Goal: Task Accomplishment & Management: Manage account settings

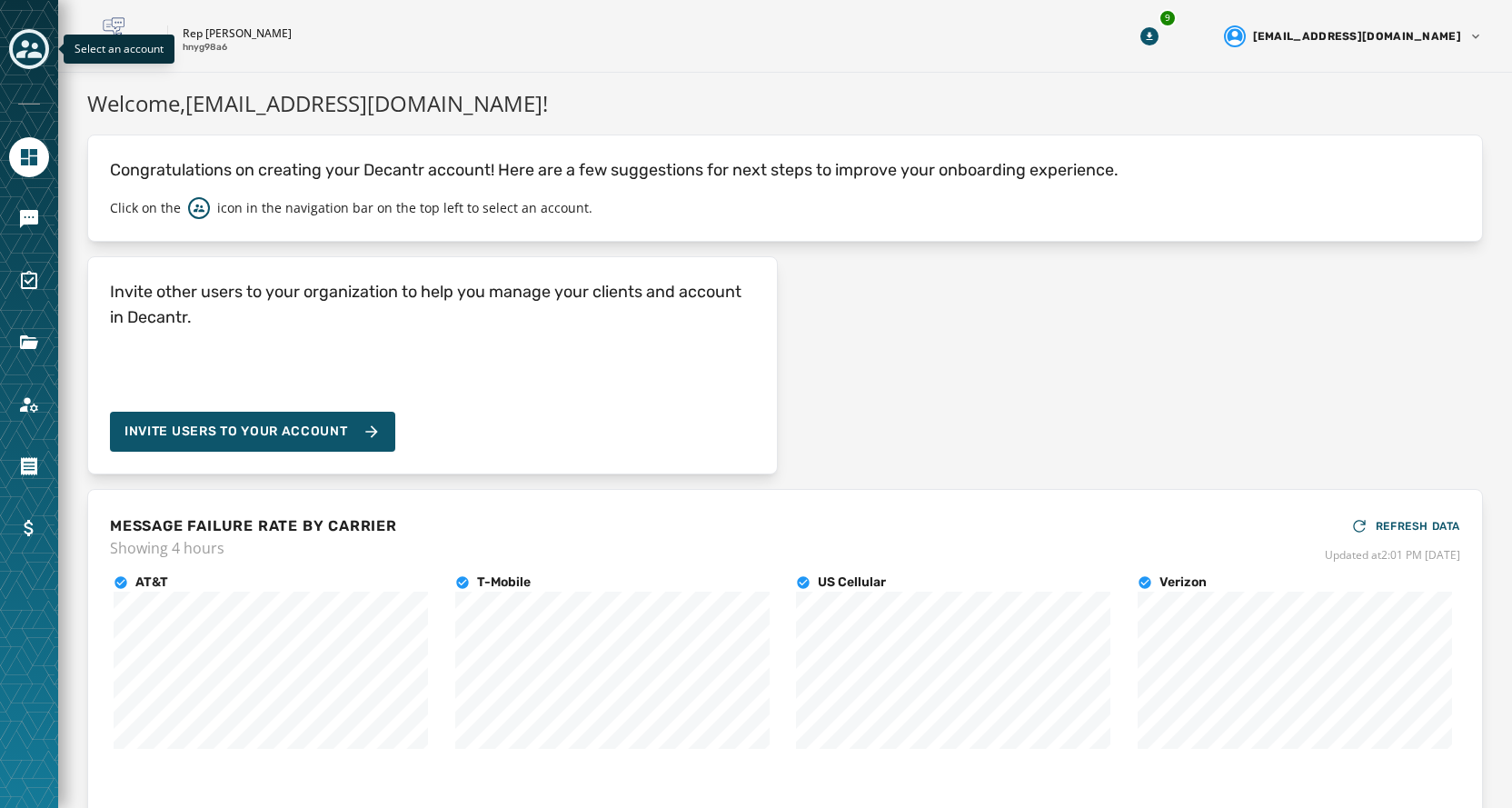
click at [37, 55] on icon "Toggle account select drawer" at bounding box center [28, 49] width 25 height 18
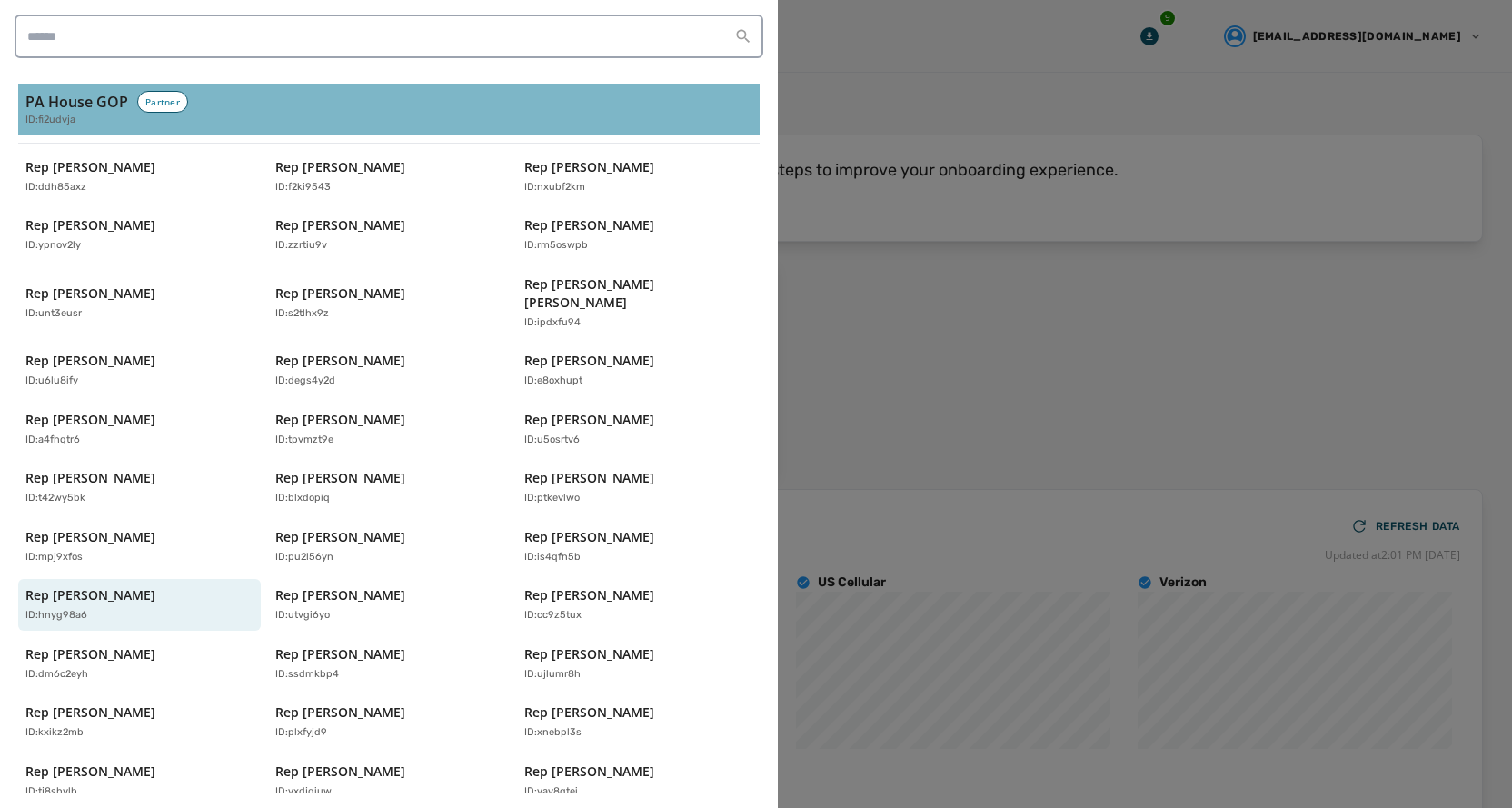
click at [49, 92] on h3 "PA House GOP" at bounding box center [76, 102] width 103 height 22
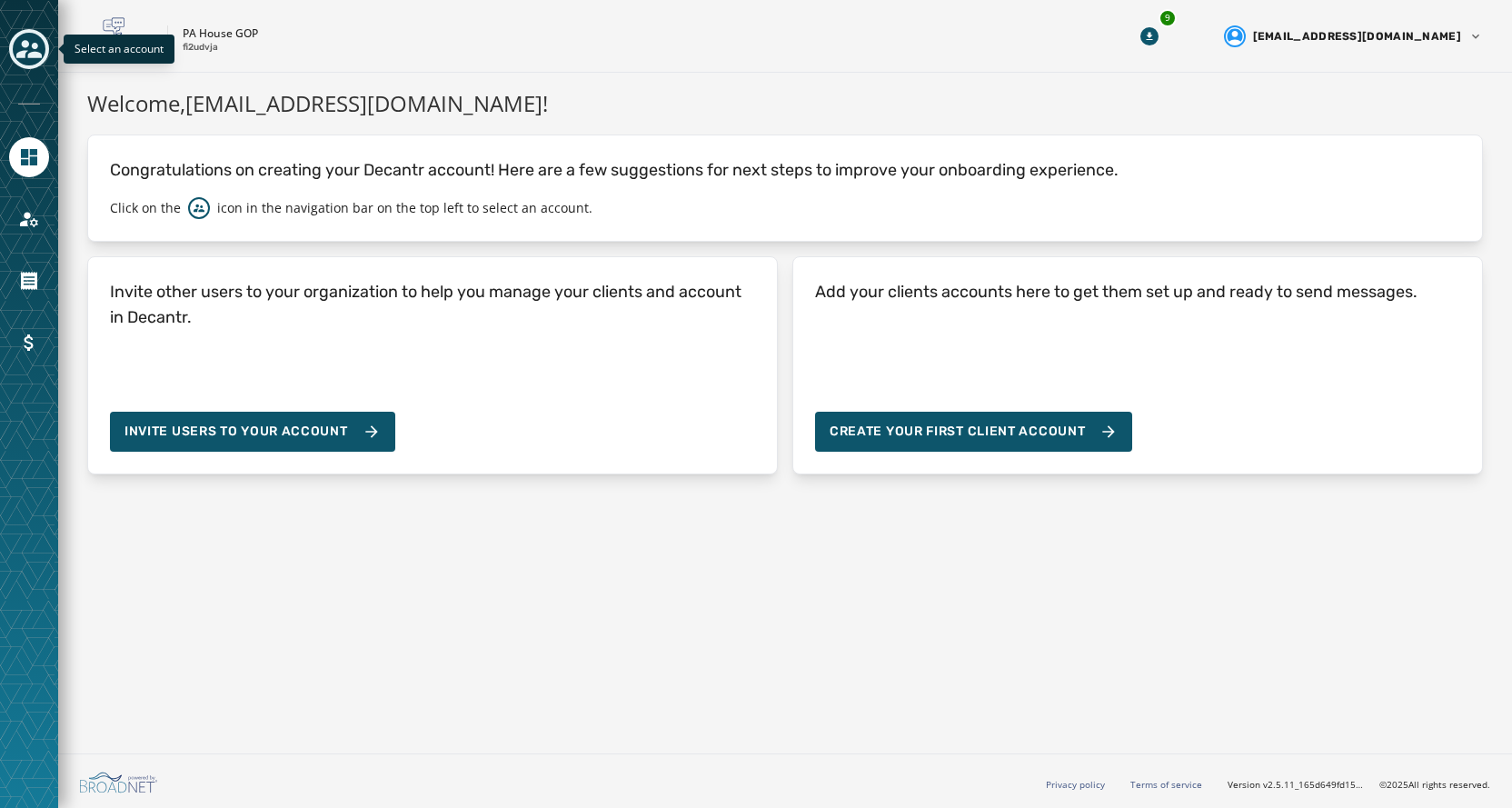
click at [18, 43] on icon "Toggle account select drawer" at bounding box center [28, 48] width 25 height 25
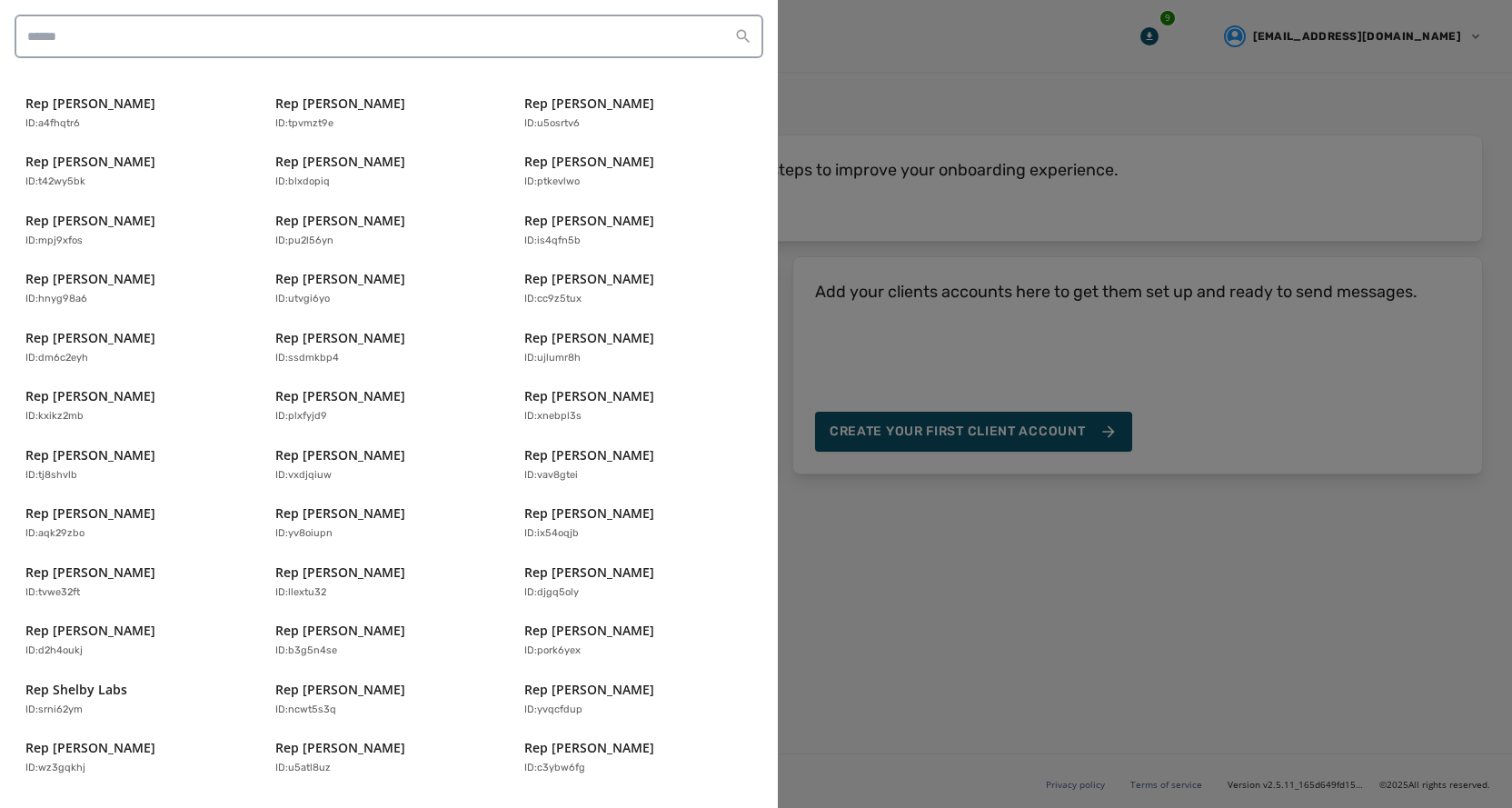
scroll to position [407, 0]
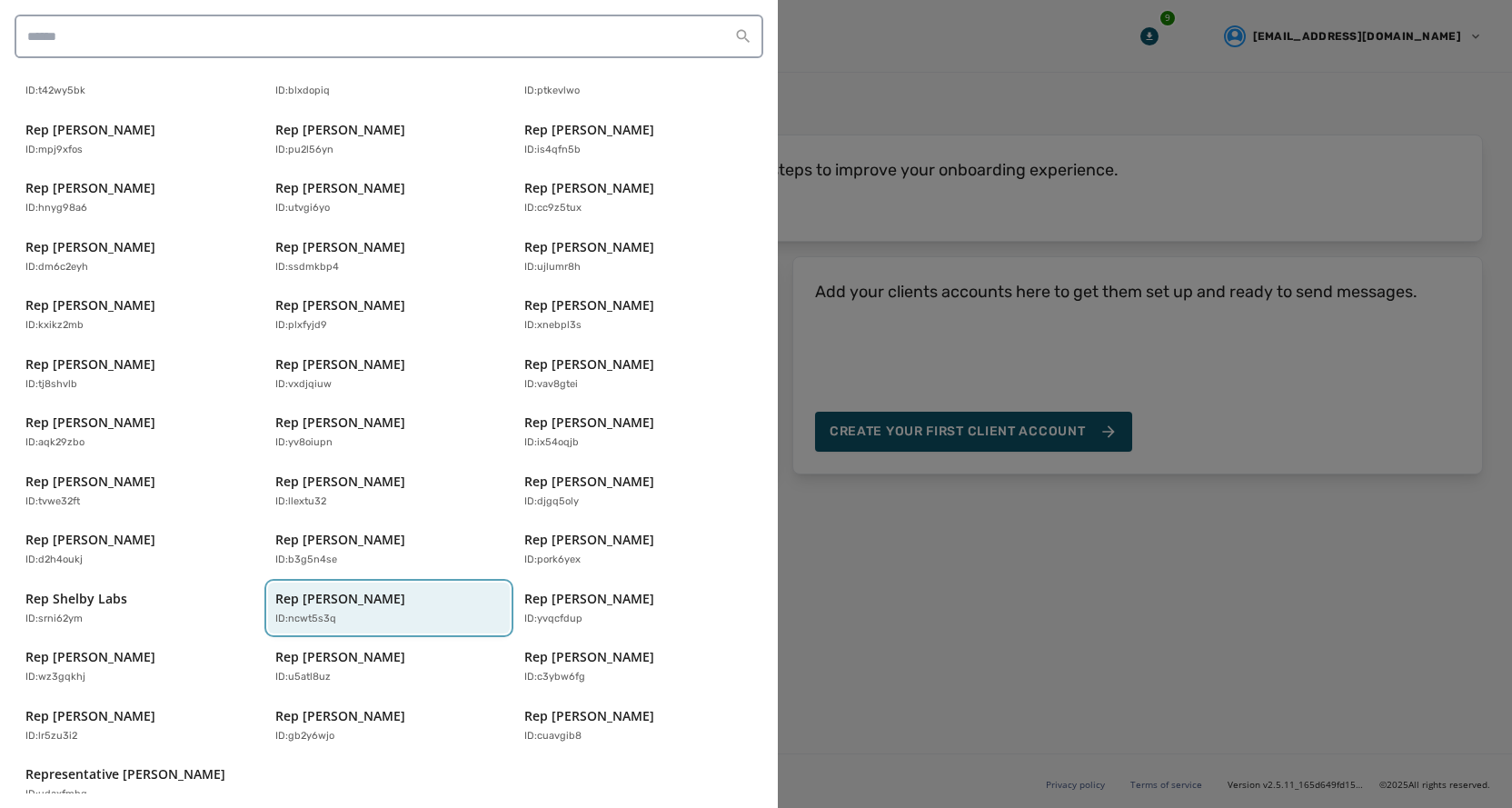
click at [334, 611] on div "ID: ncwt5s3q" at bounding box center [380, 618] width 210 height 15
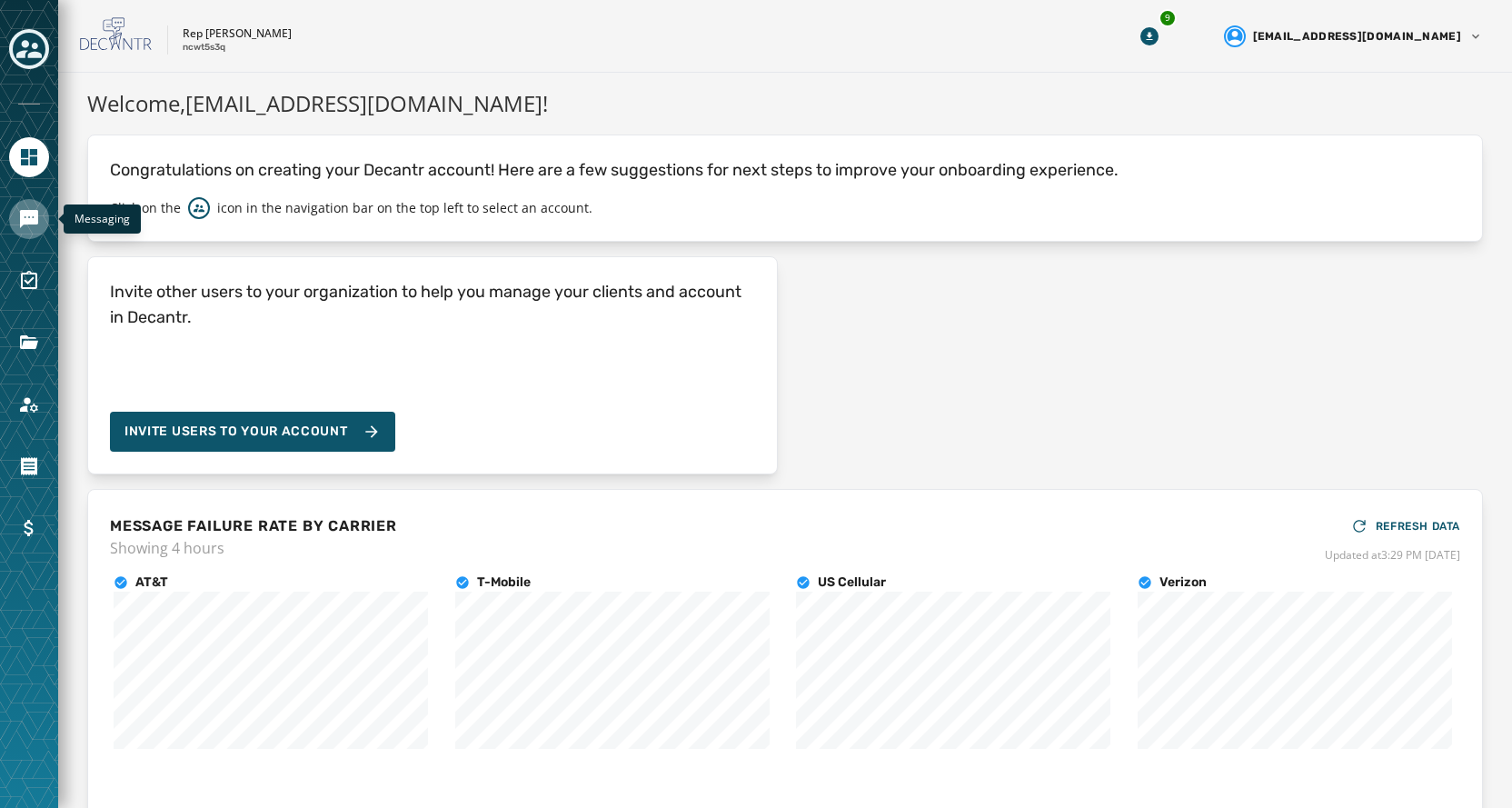
click at [18, 232] on link "Navigate to Messaging" at bounding box center [29, 219] width 40 height 40
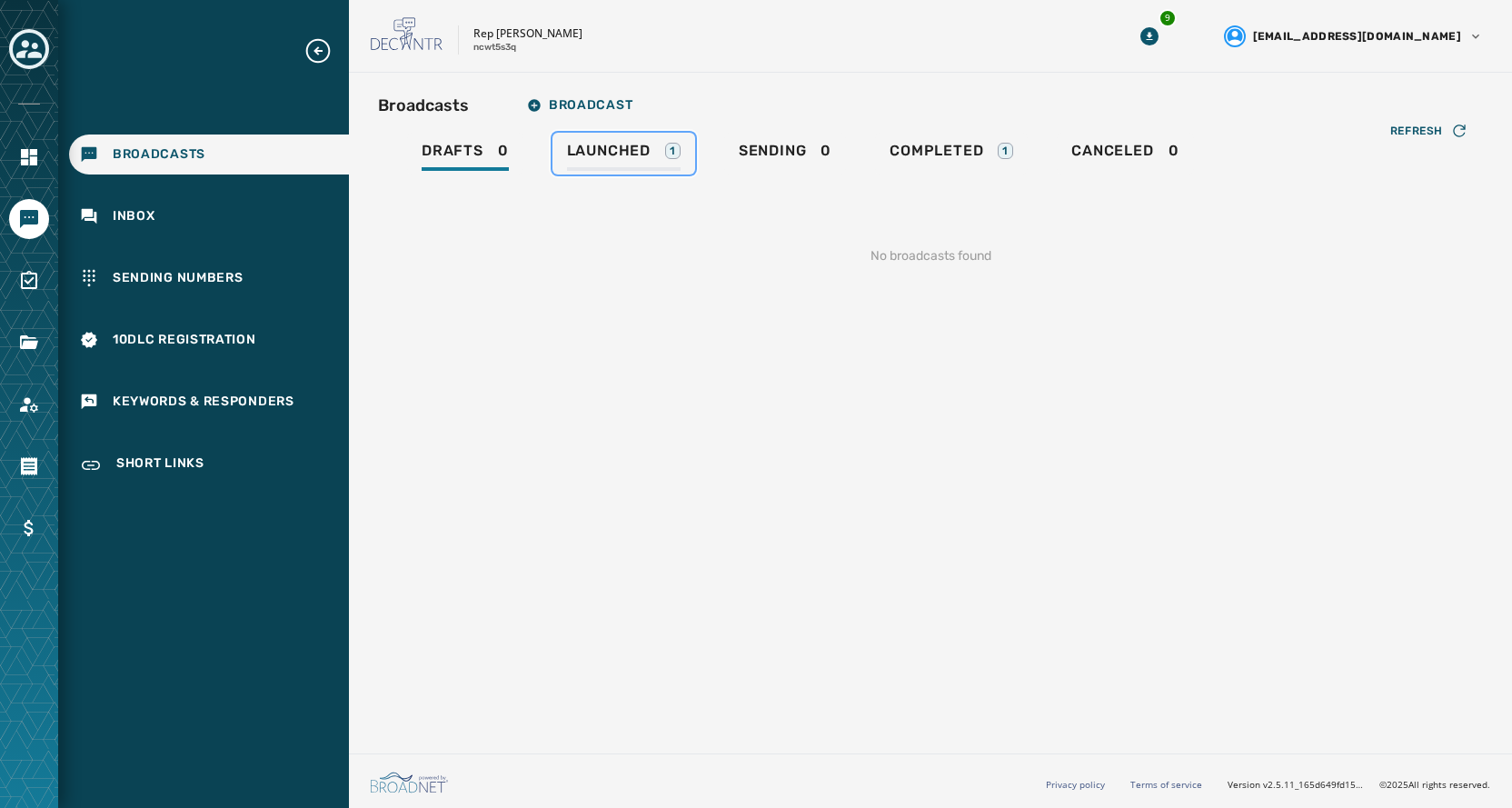
click at [561, 162] on link "Launched 1" at bounding box center [623, 154] width 143 height 42
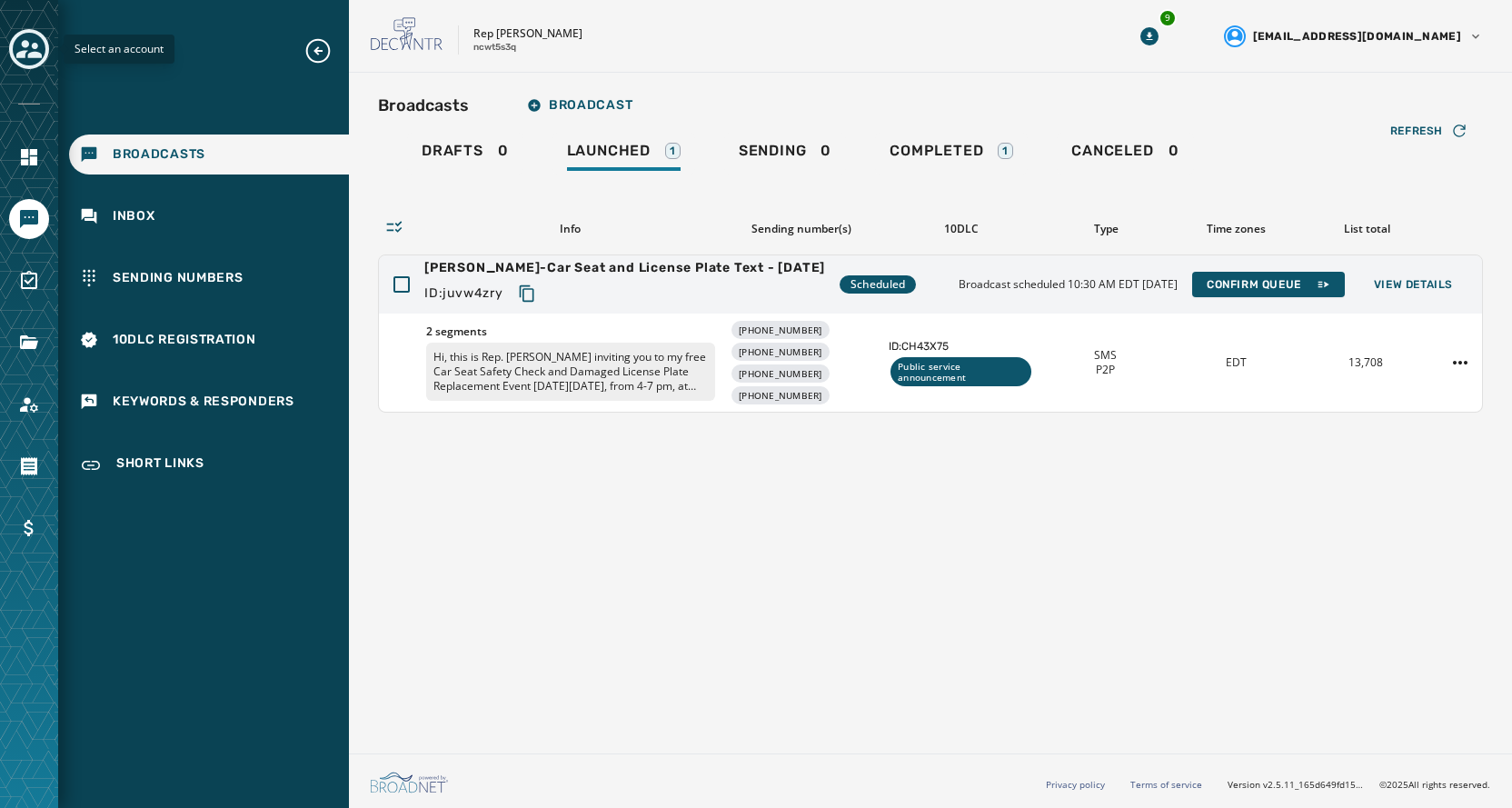
click at [20, 39] on icon "Toggle account select drawer" at bounding box center [28, 48] width 25 height 25
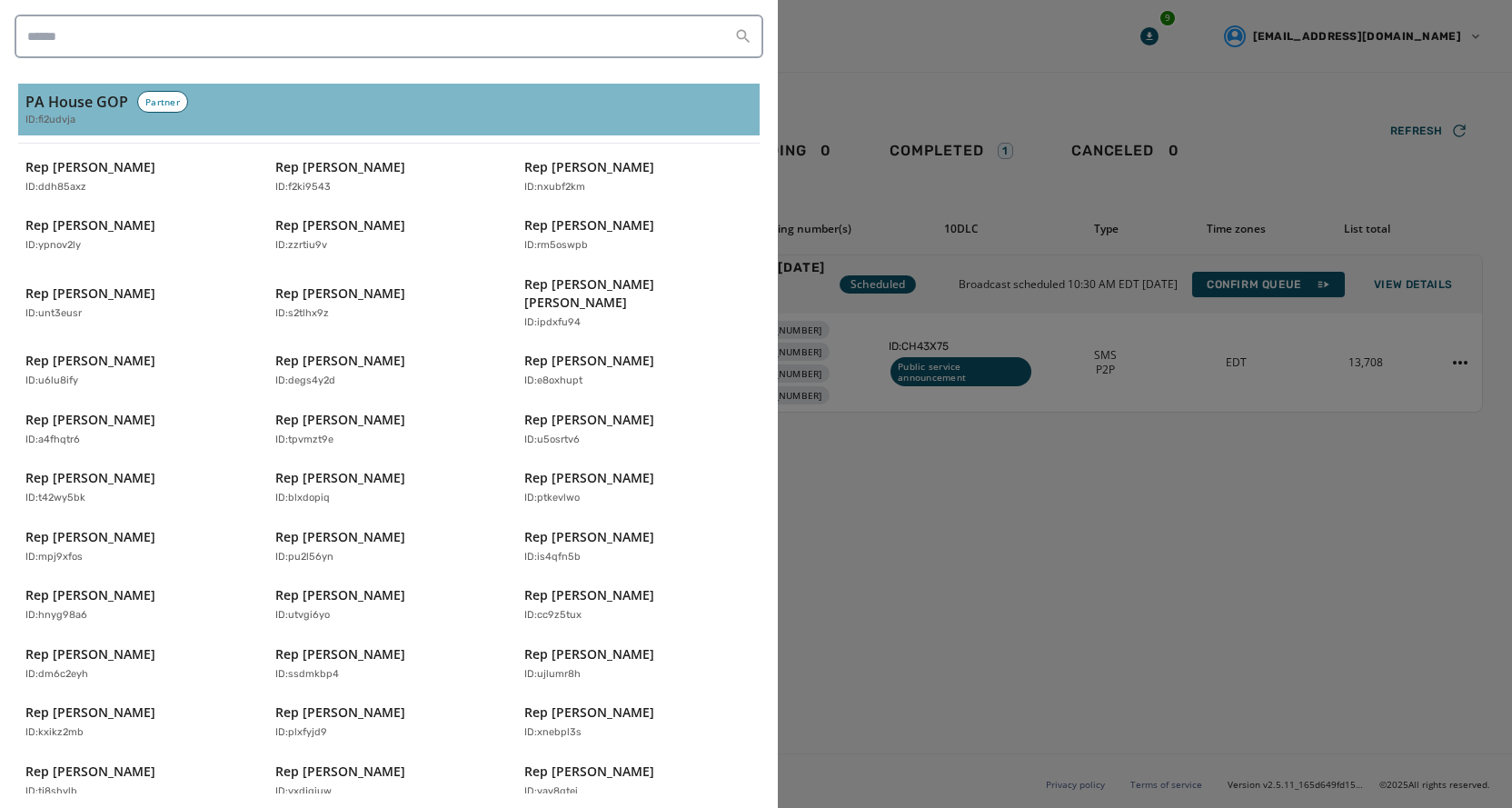
click at [45, 126] on span "ID: fi2udvja" at bounding box center [50, 120] width 50 height 15
